Goal: Task Accomplishment & Management: Manage account settings

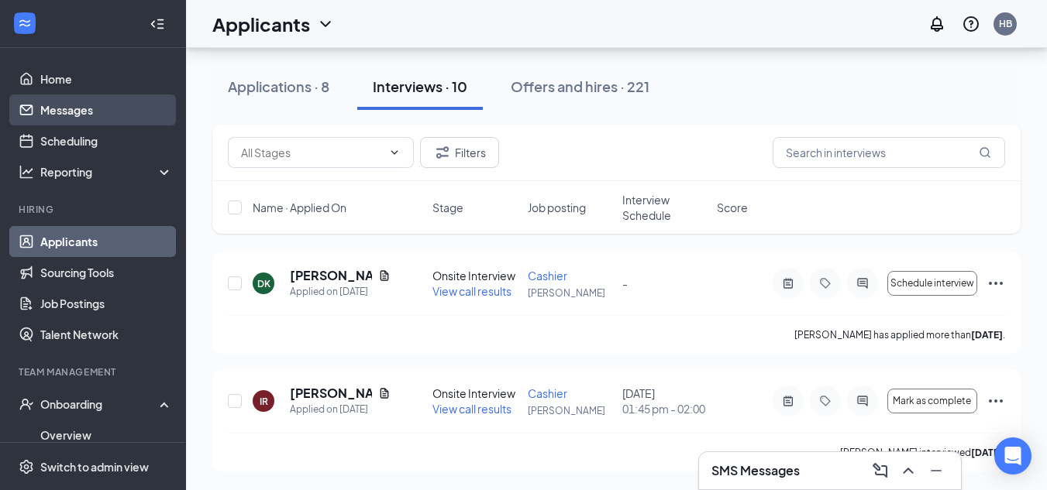
scroll to position [2330, 0]
click at [100, 108] on link "Messages" at bounding box center [106, 110] width 132 height 31
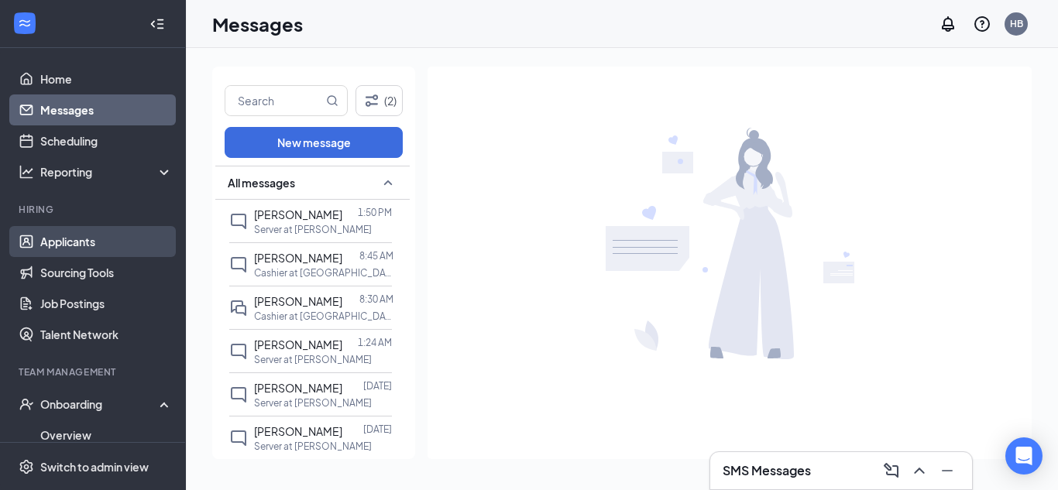
click at [97, 245] on link "Applicants" at bounding box center [106, 241] width 132 height 31
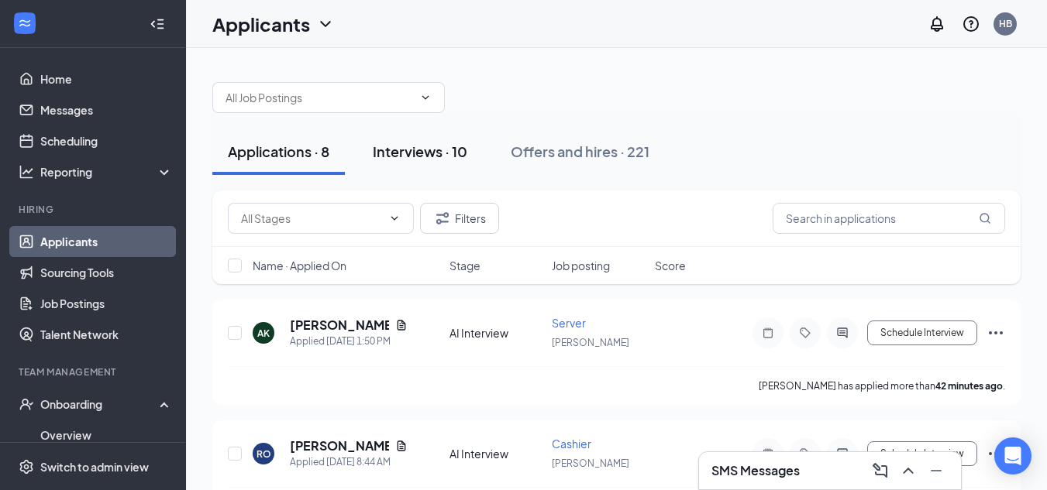
click at [413, 147] on div "Interviews · 10" at bounding box center [420, 151] width 95 height 19
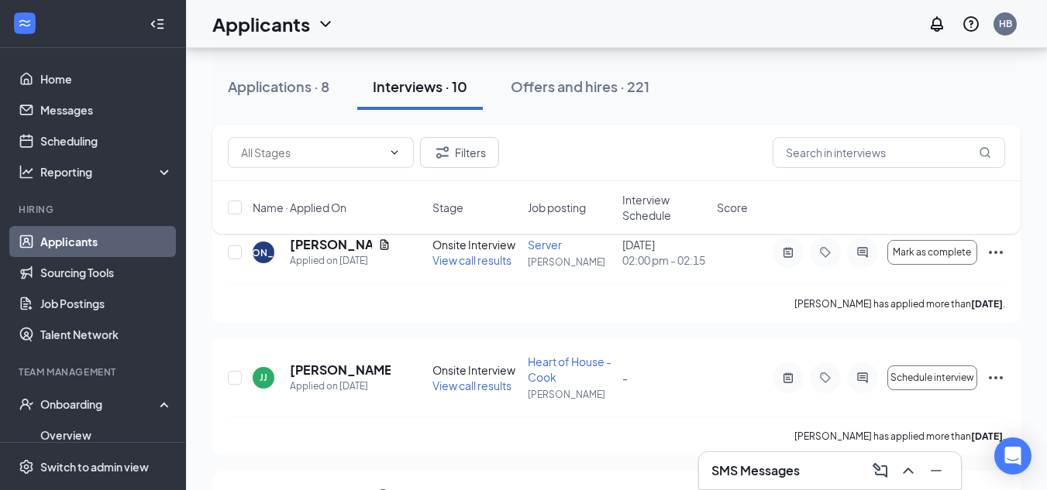
scroll to position [99, 0]
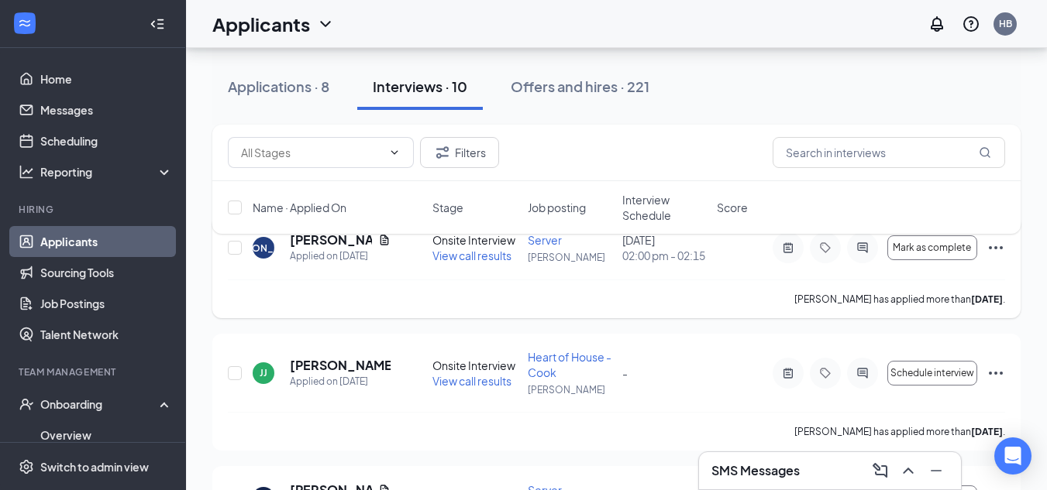
click at [991, 253] on icon "Ellipses" at bounding box center [995, 248] width 19 height 19
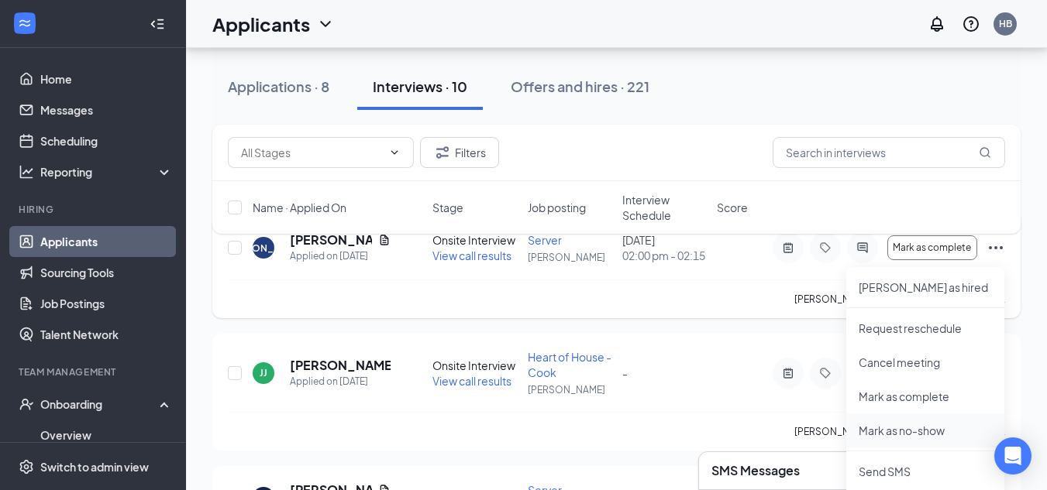
click at [899, 432] on p "Mark as no-show" at bounding box center [924, 430] width 133 height 15
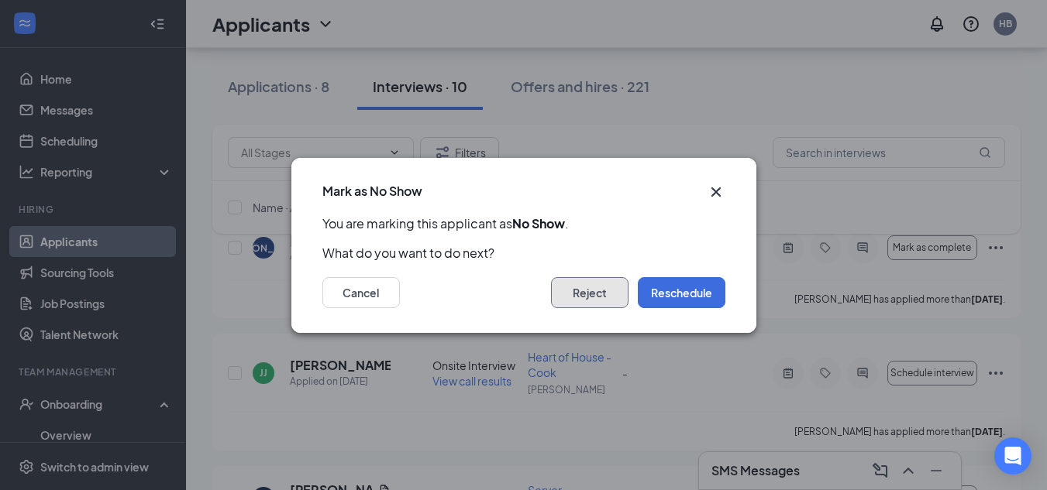
click at [591, 294] on button "Reject" at bounding box center [589, 292] width 77 height 31
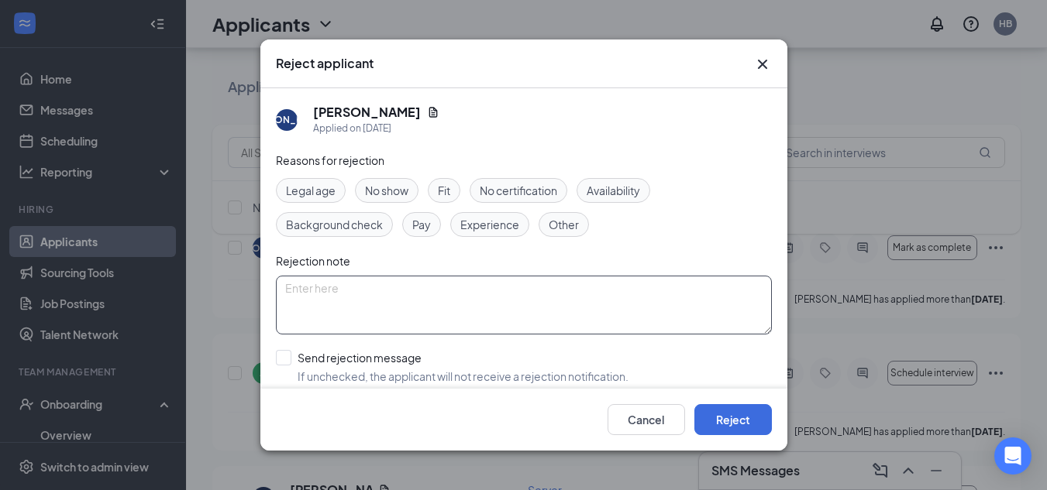
click at [335, 294] on textarea at bounding box center [524, 305] width 496 height 59
type textarea "d"
type textarea "Did not show up for interview."
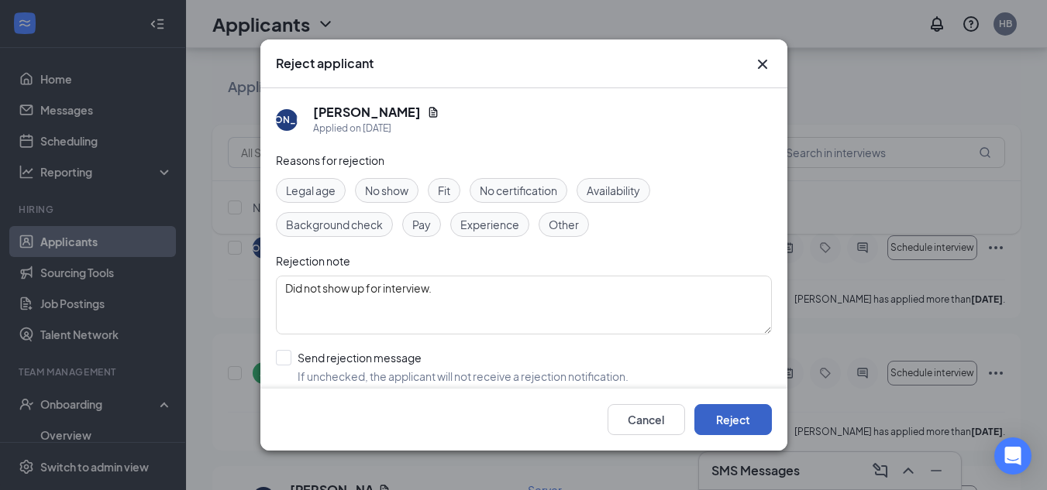
click at [732, 417] on button "Reject" at bounding box center [732, 419] width 77 height 31
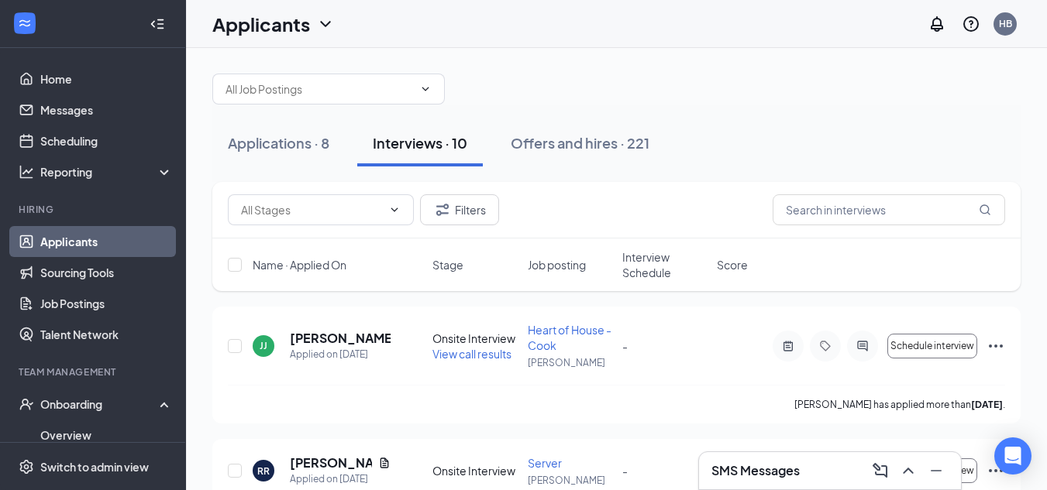
scroll to position [0, 0]
